Goal: Task Accomplishment & Management: Manage account settings

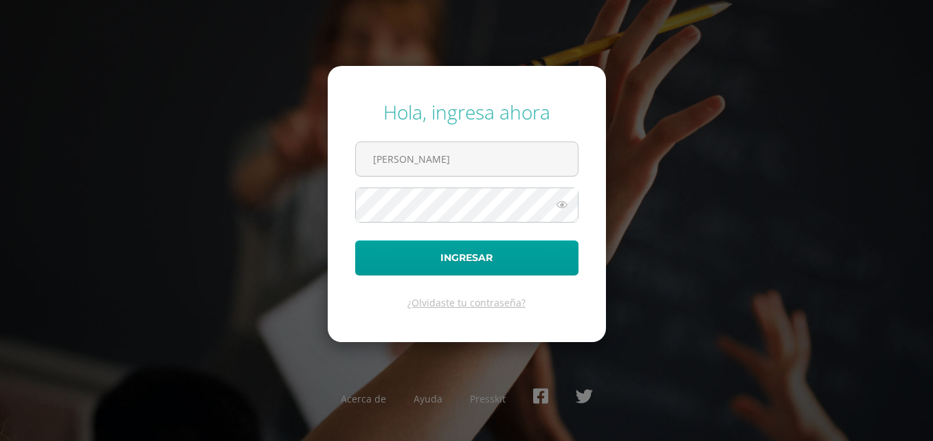
type input "[EMAIL_ADDRESS][DOMAIN_NAME]"
click at [355, 241] on button "Ingresar" at bounding box center [466, 258] width 223 height 35
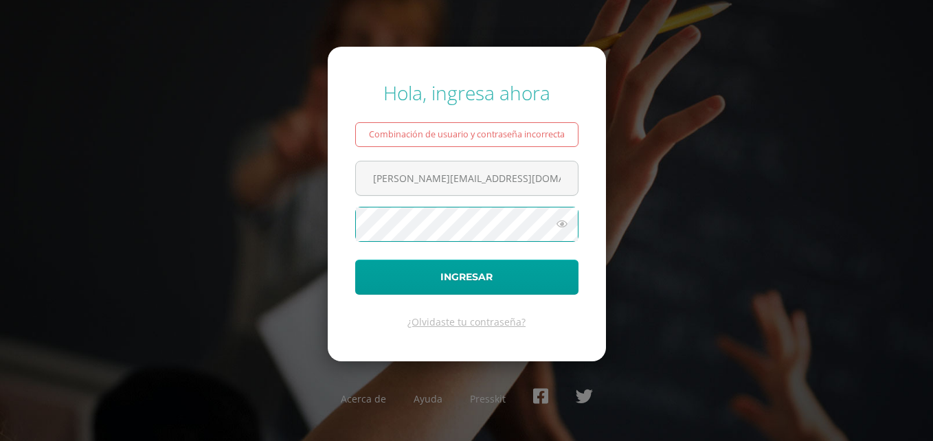
click at [355, 260] on button "Ingresar" at bounding box center [466, 277] width 223 height 35
